Goal: Check status

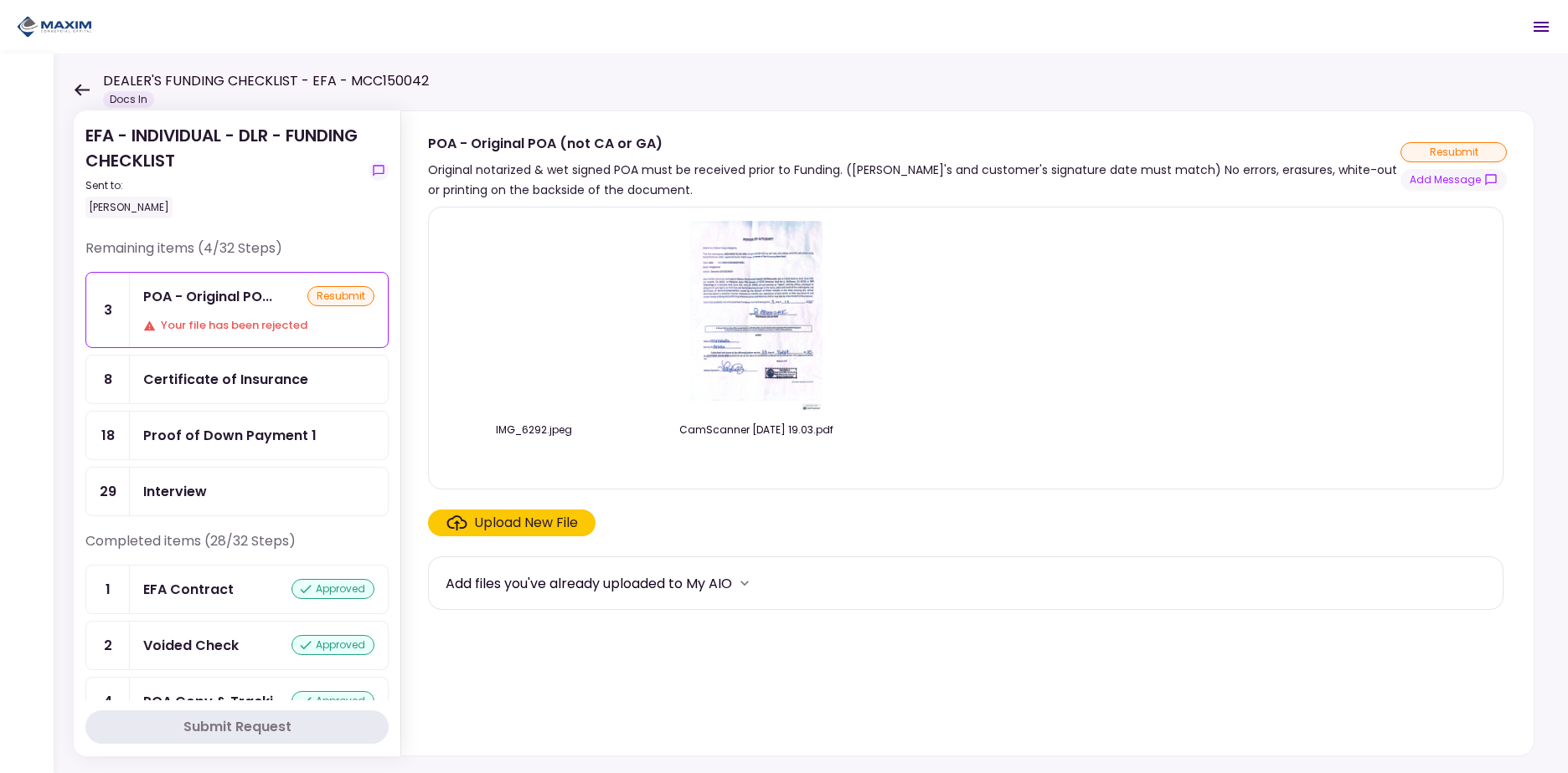
click at [82, 84] on icon at bounding box center [82, 89] width 15 height 12
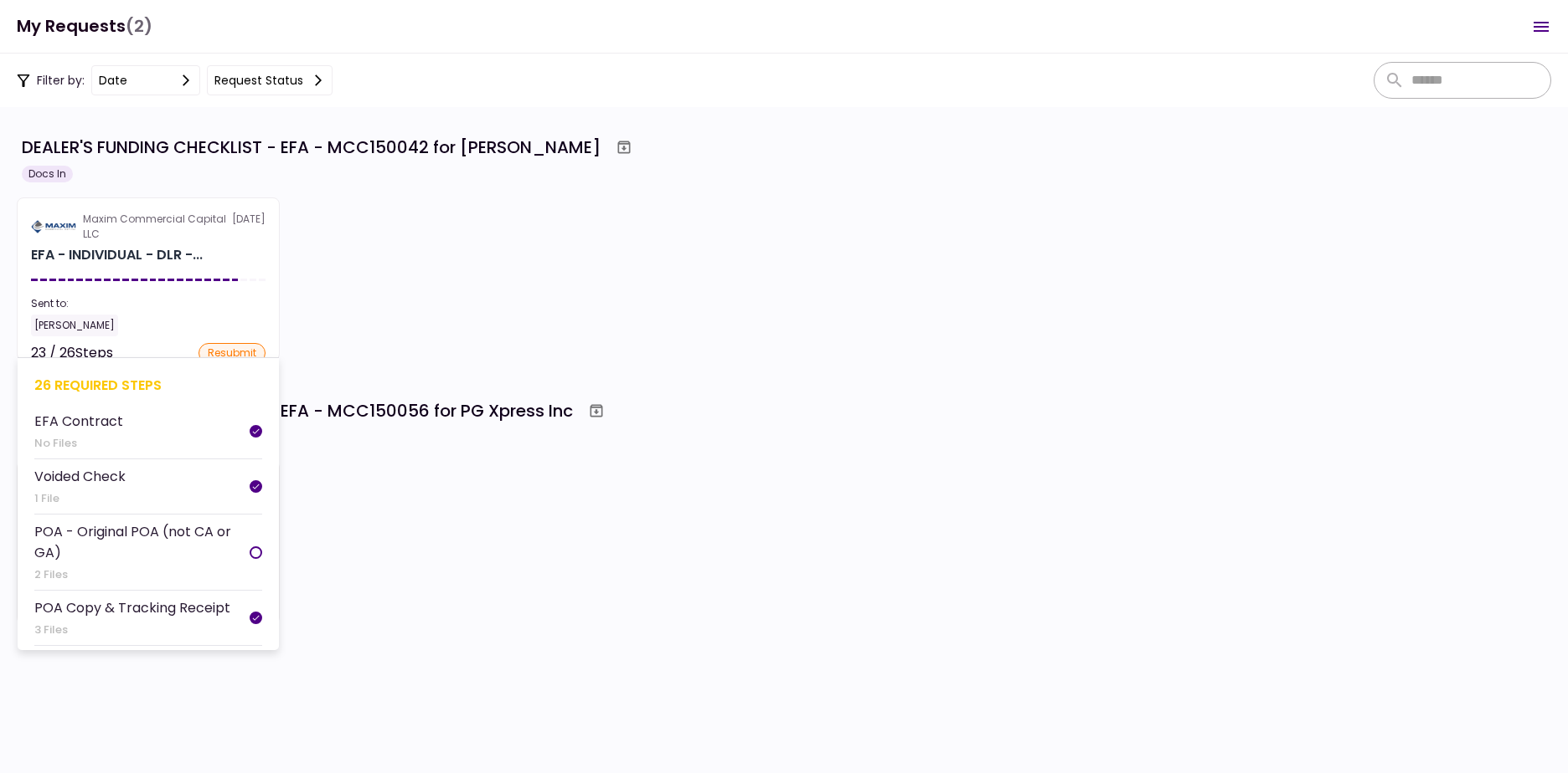
click at [183, 268] on section "Maxim Commercial Capital LLC [DATE] EFA - INDIVIDUAL - DLR -... Sent to: [PERSO…" at bounding box center [148, 279] width 263 height 163
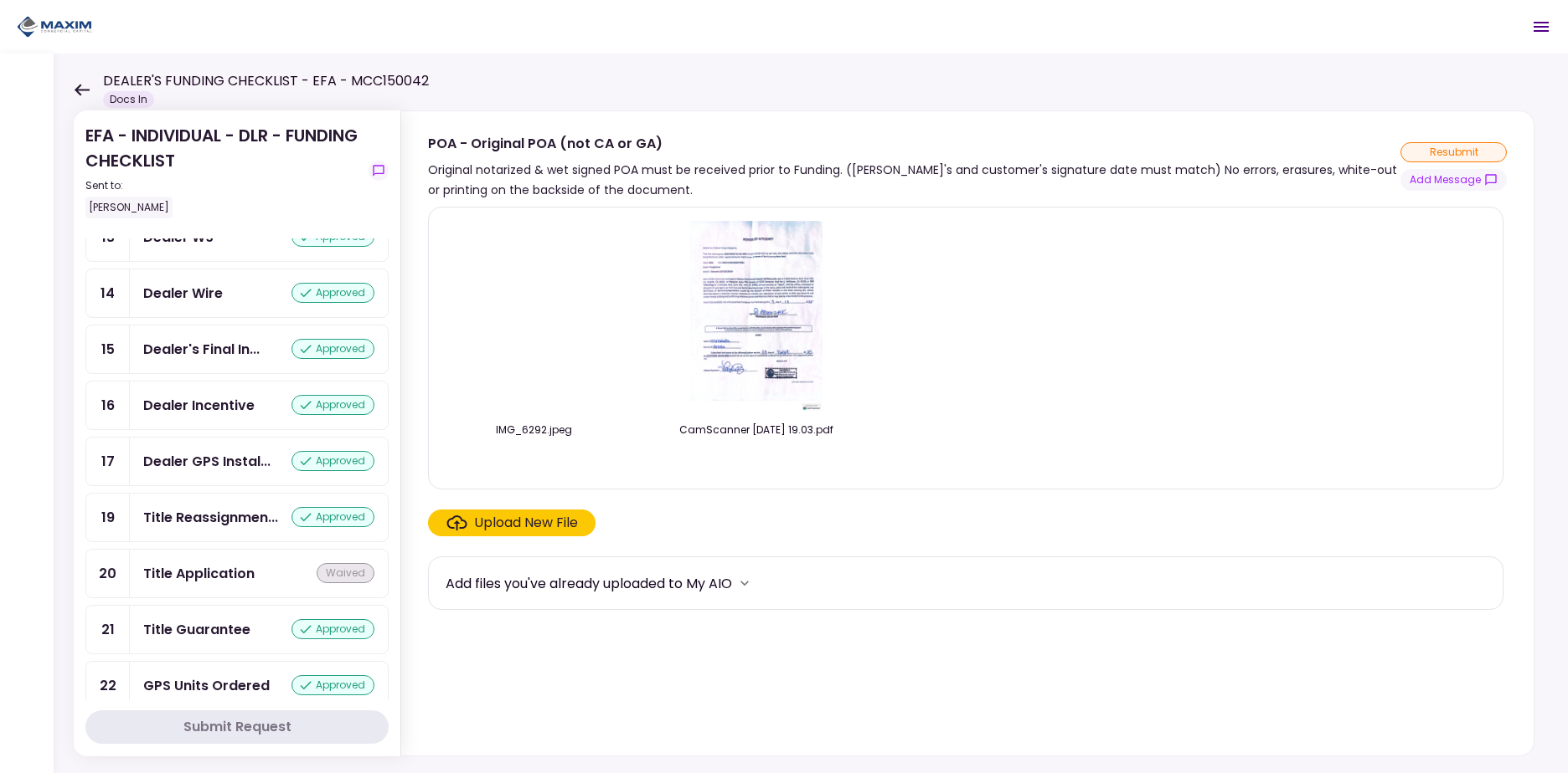
scroll to position [893, 0]
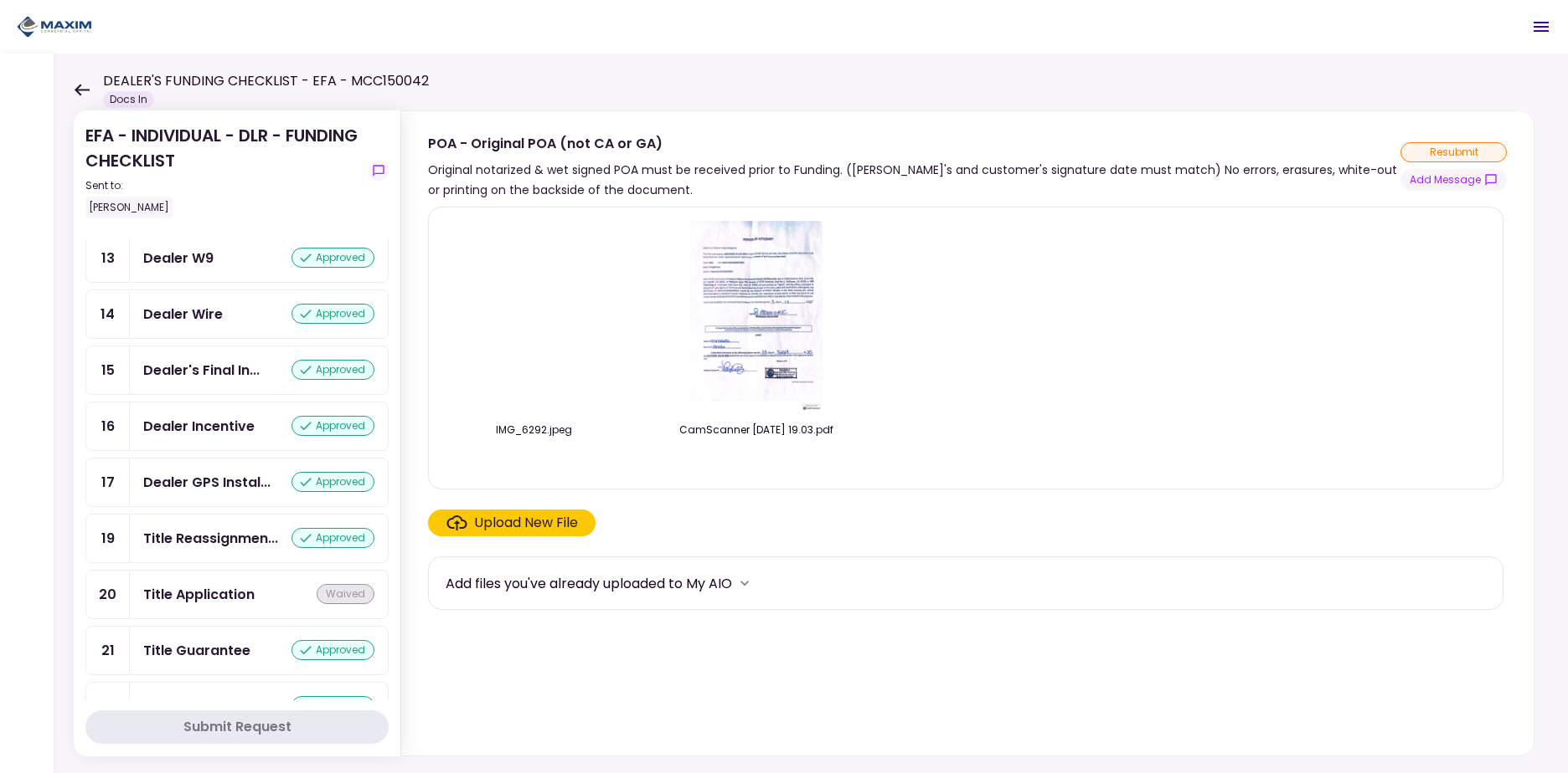
click at [217, 437] on div "Dealer Incentive" at bounding box center [199, 427] width 112 height 21
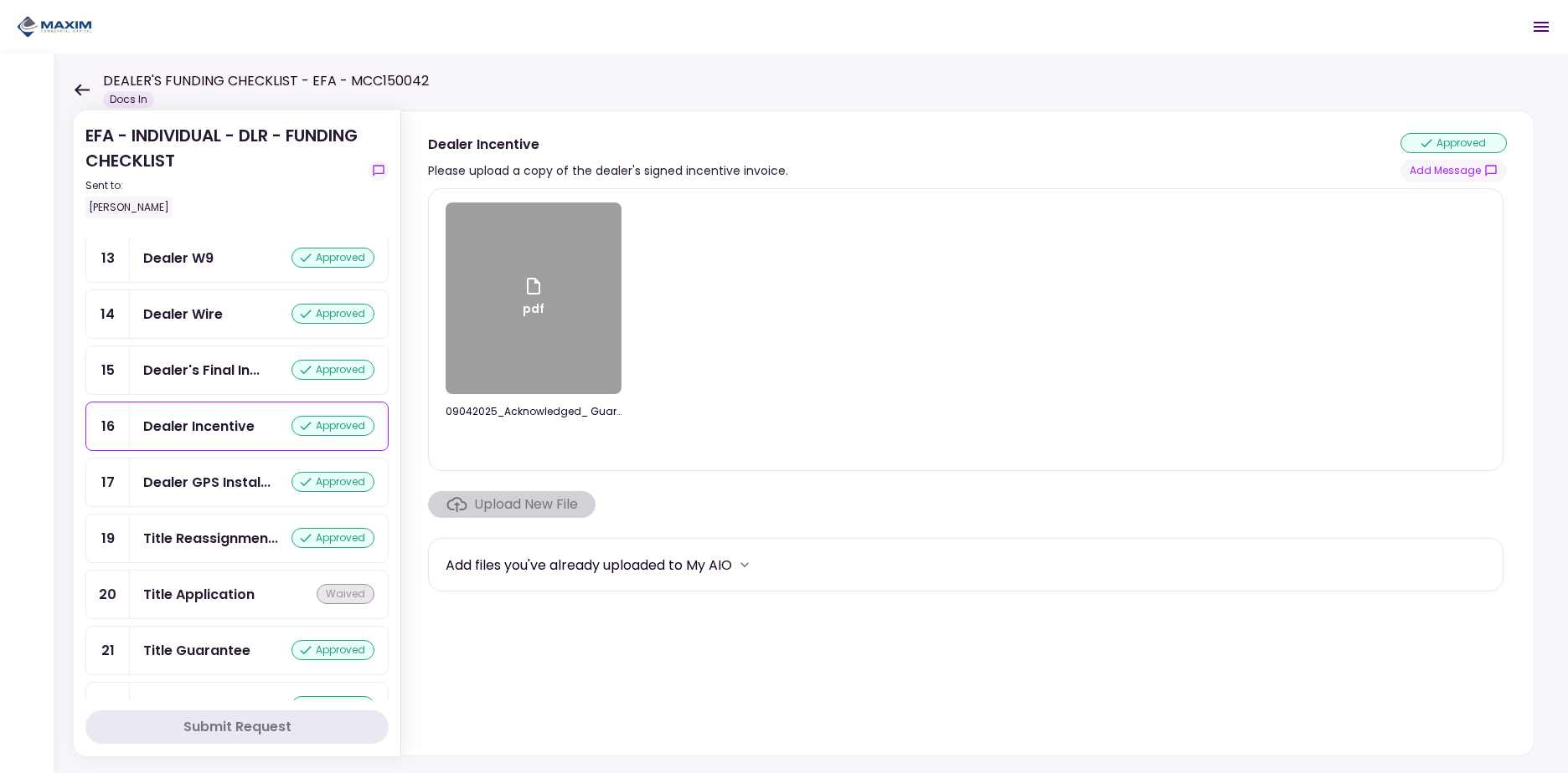
click at [531, 286] on icon at bounding box center [533, 286] width 20 height 20
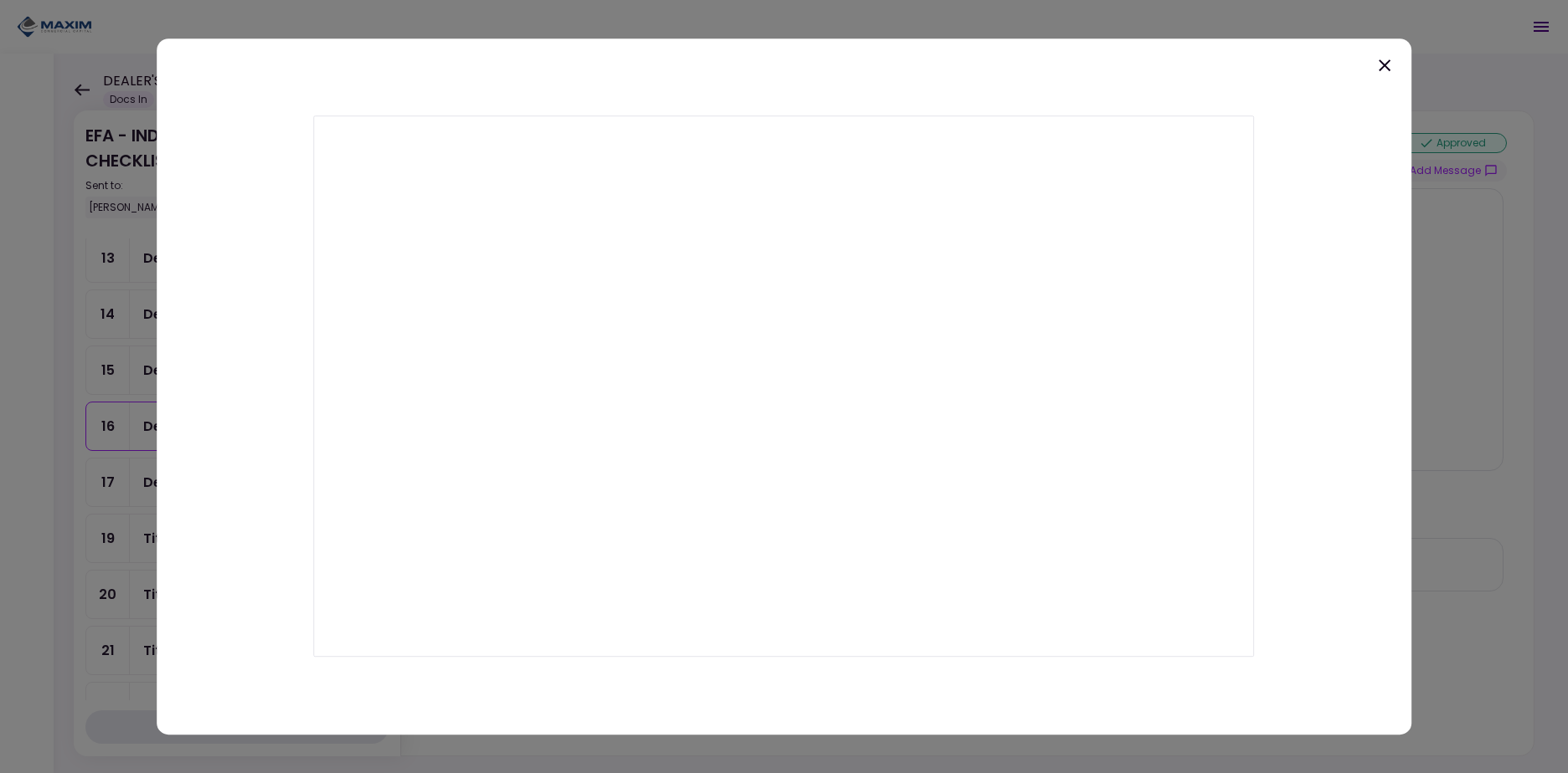
click at [1386, 66] on icon at bounding box center [1384, 65] width 20 height 20
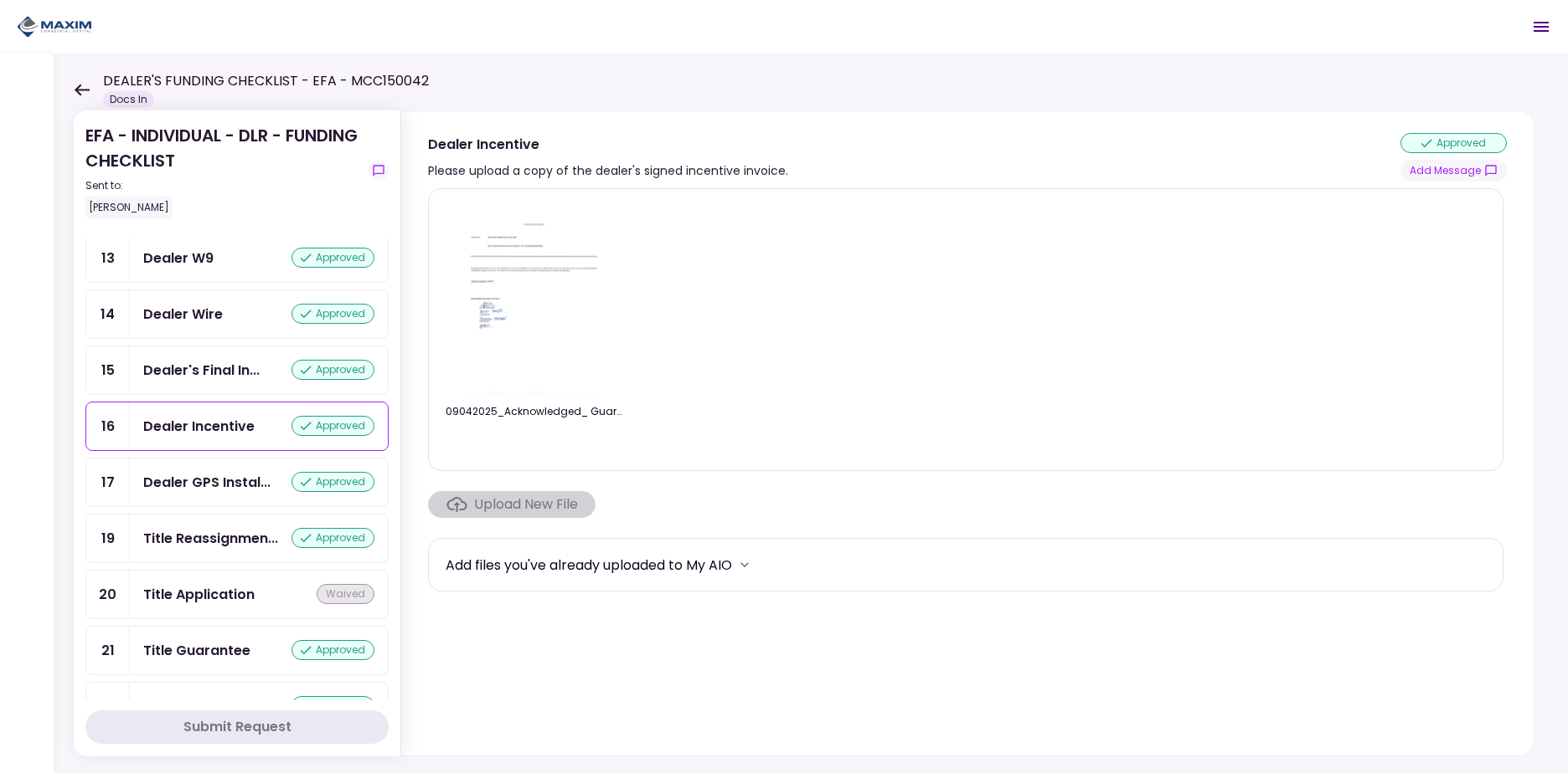
click at [78, 84] on icon at bounding box center [82, 90] width 16 height 12
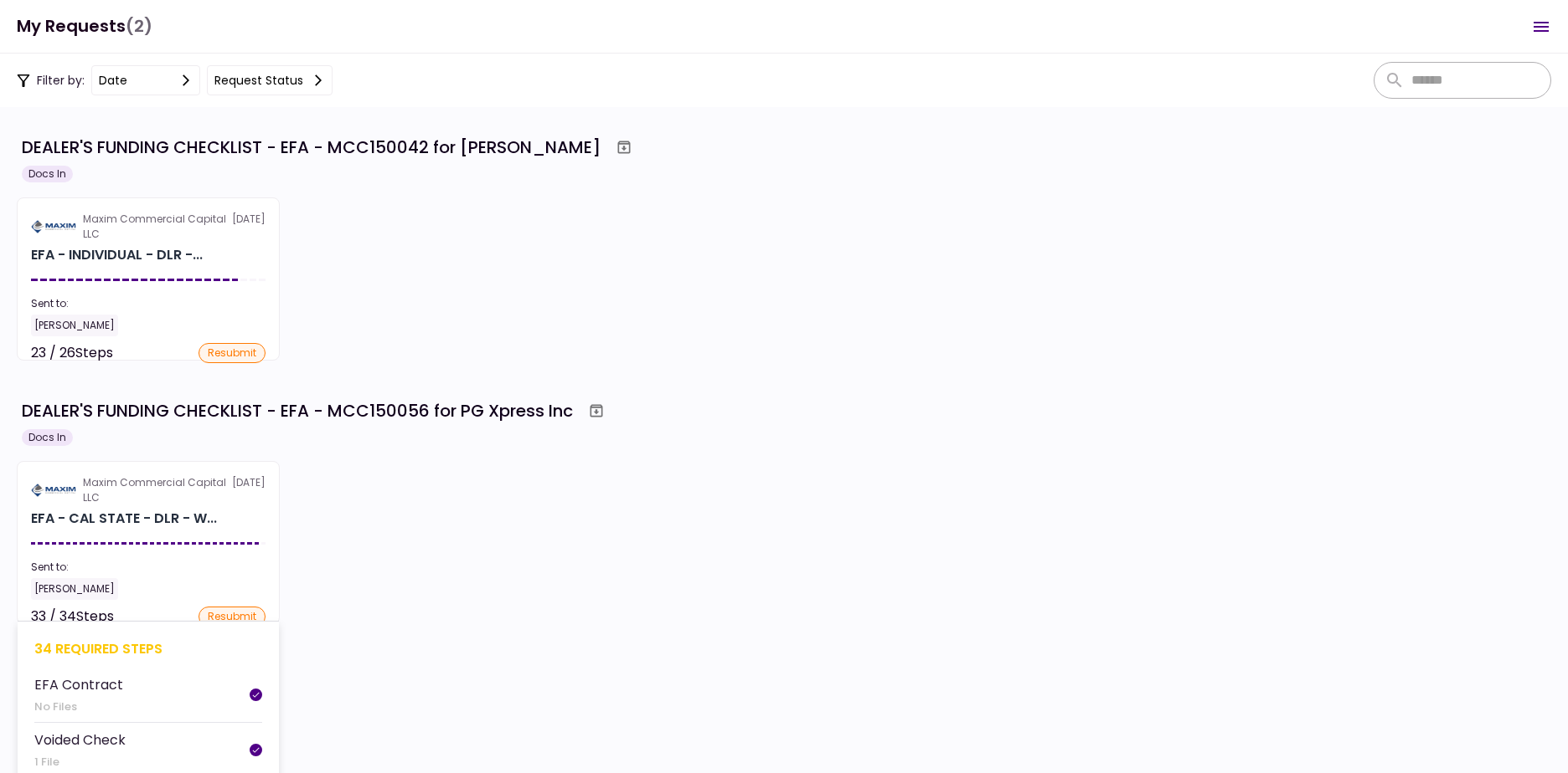
click at [217, 520] on div "EFA - CAL STATE - DLR - W..." at bounding box center [148, 519] width 235 height 20
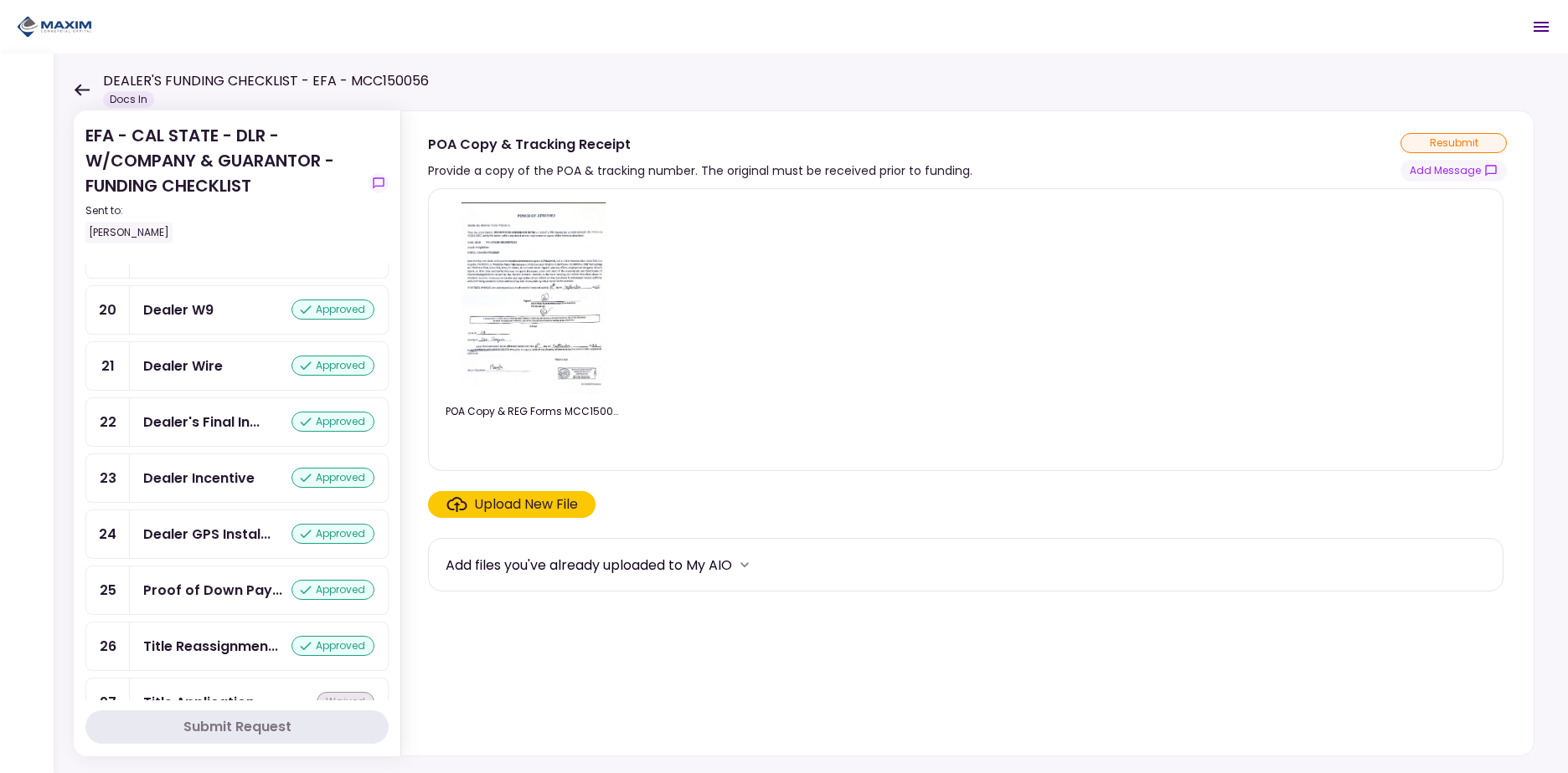
scroll to position [1312, 0]
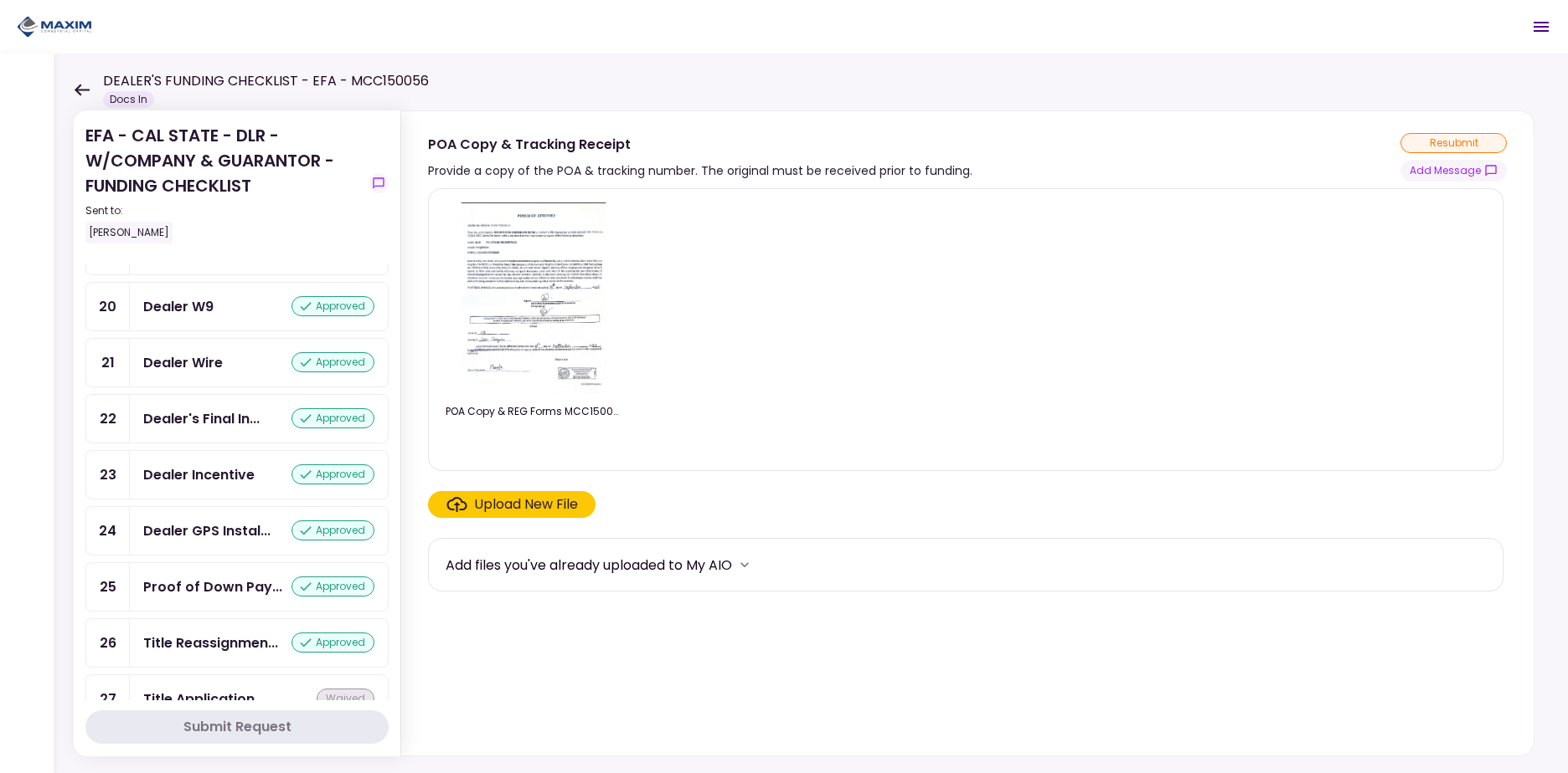
click at [227, 481] on div "Dealer Incentive approved" at bounding box center [259, 475] width 258 height 48
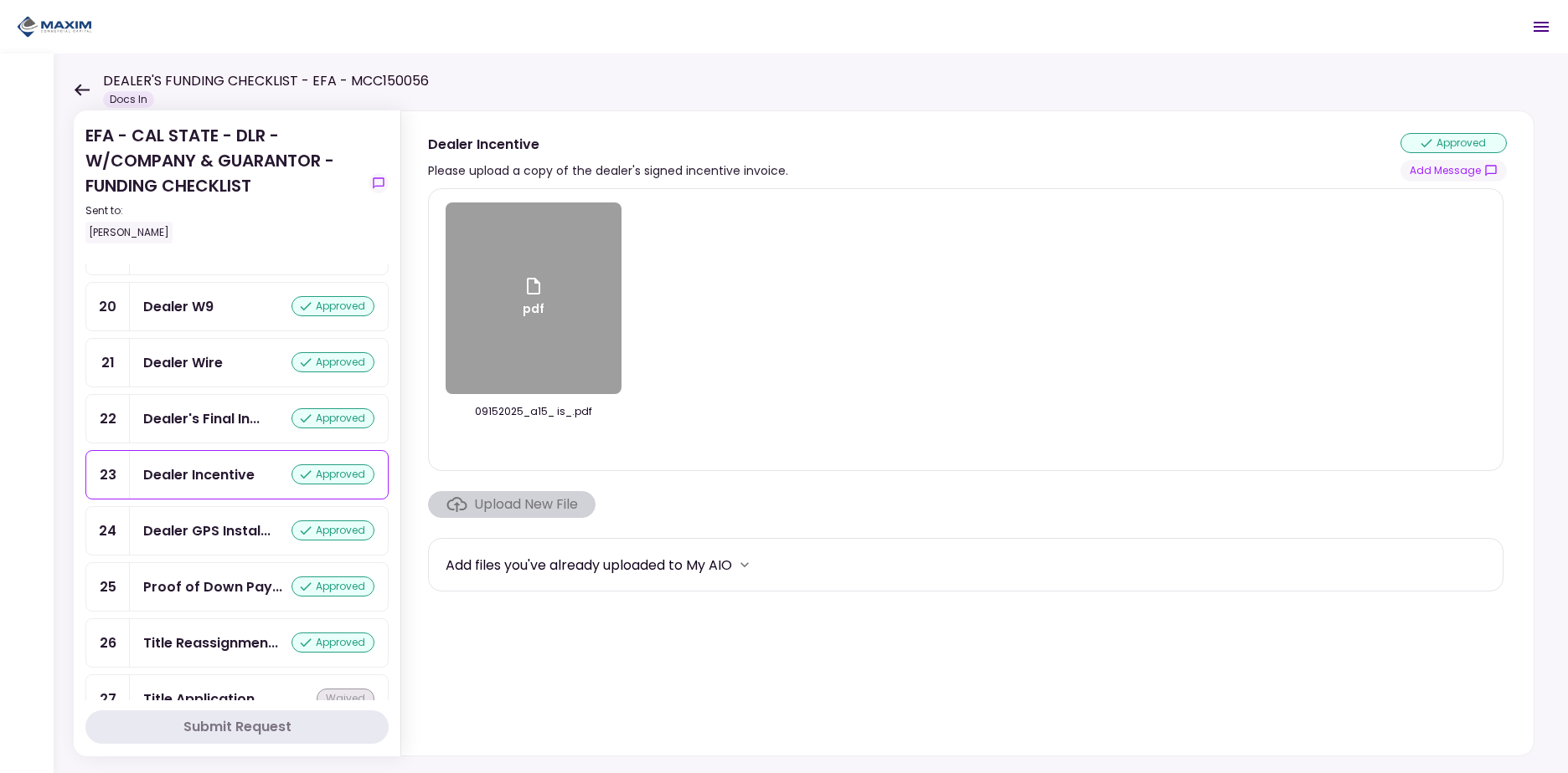
click at [557, 275] on div "pdf" at bounding box center [533, 298] width 176 height 191
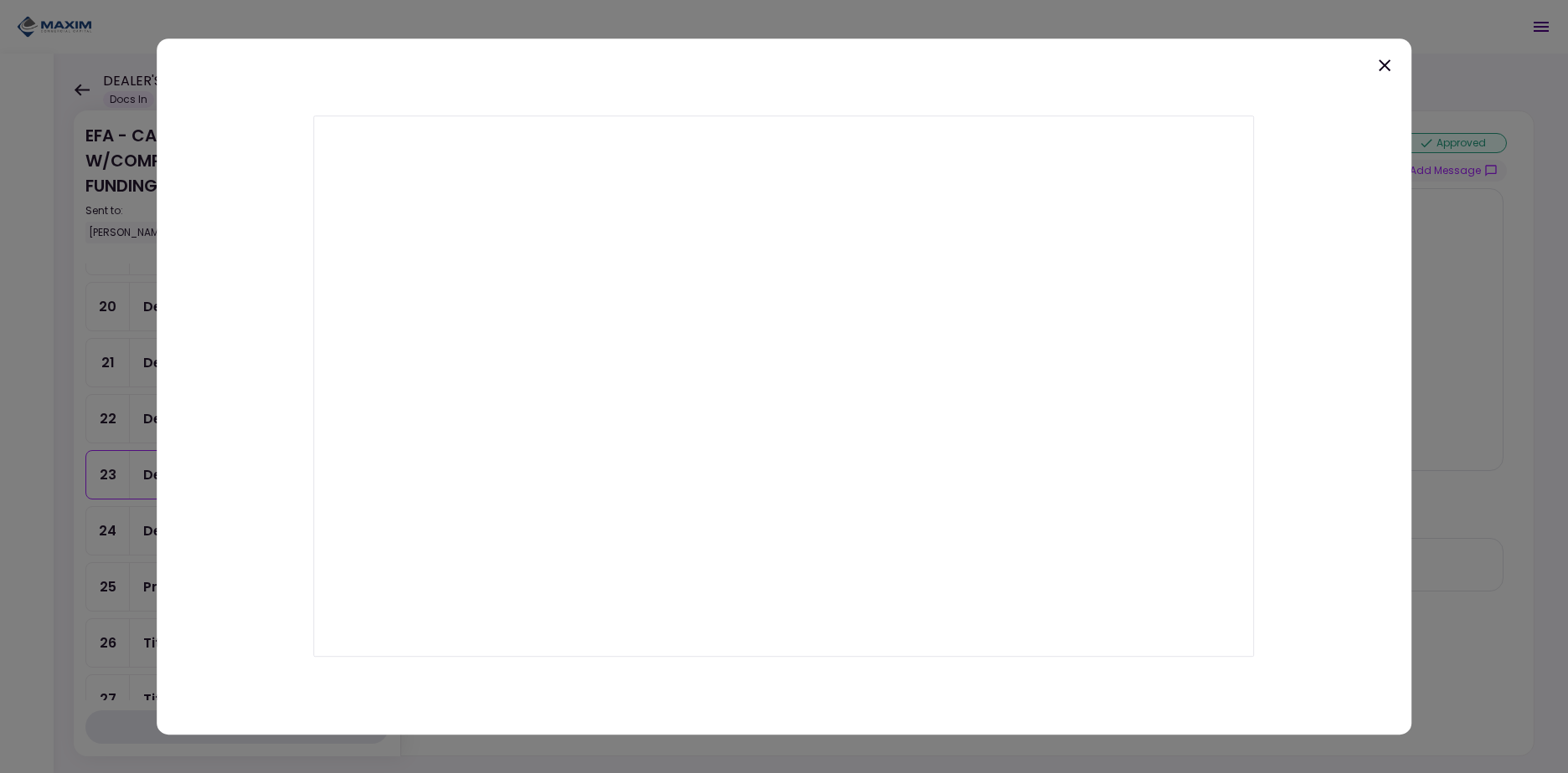
click at [1385, 69] on icon at bounding box center [1384, 65] width 20 height 20
